Goal: Task Accomplishment & Management: Use online tool/utility

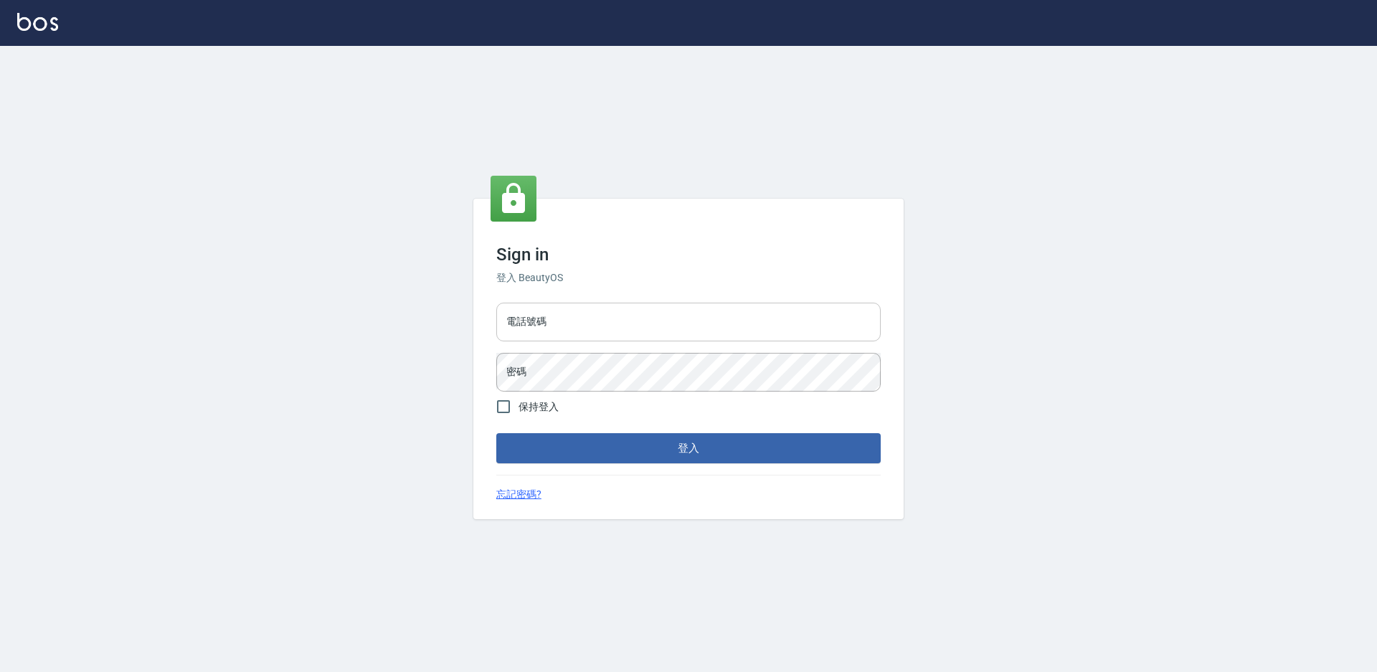
click at [612, 312] on input "電話號碼" at bounding box center [688, 322] width 384 height 39
type input "7805667"
click at [496, 433] on button "登入" at bounding box center [688, 448] width 384 height 30
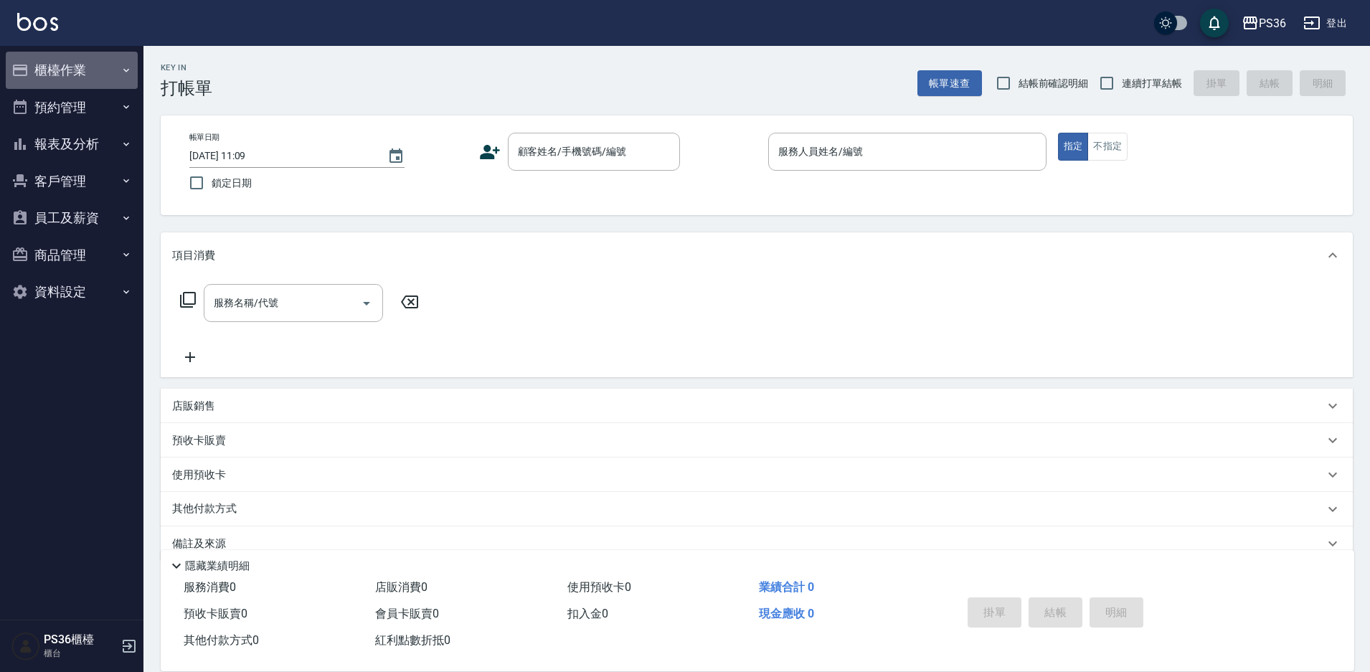
click at [82, 70] on button "櫃檯作業" at bounding box center [72, 70] width 132 height 37
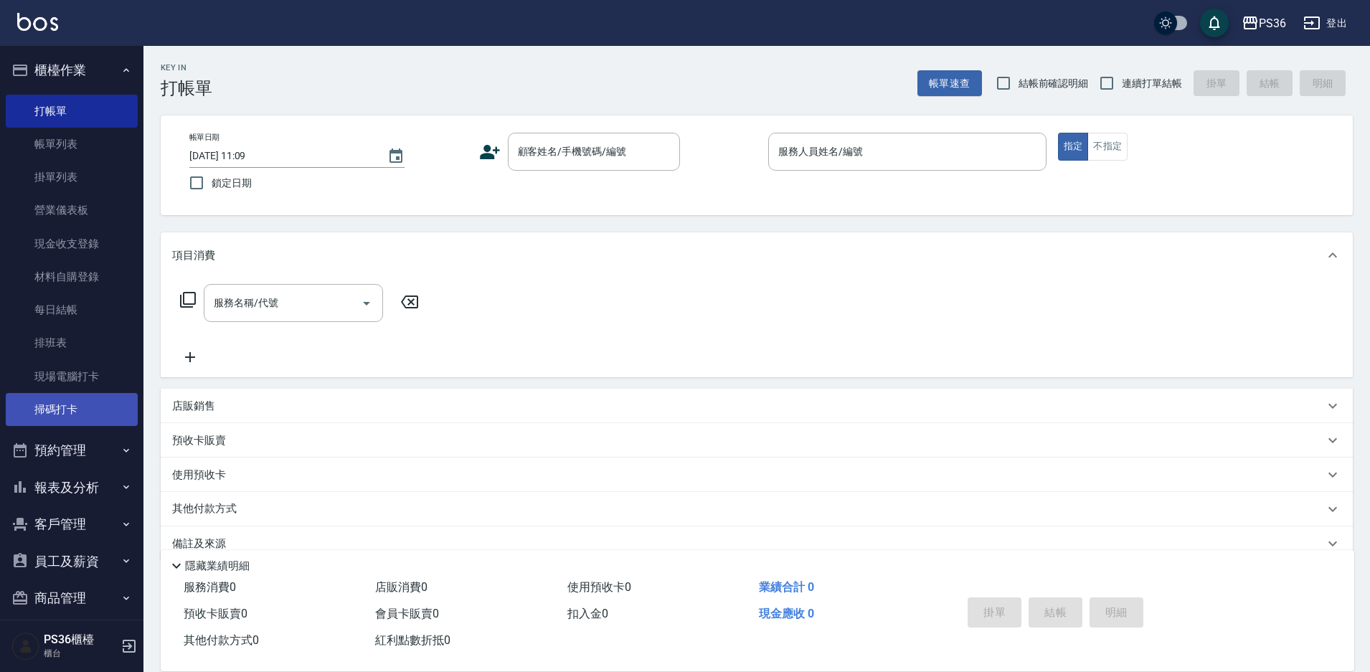
click at [70, 418] on link "掃碼打卡" at bounding box center [72, 409] width 132 height 33
